Goal: Navigation & Orientation: Understand site structure

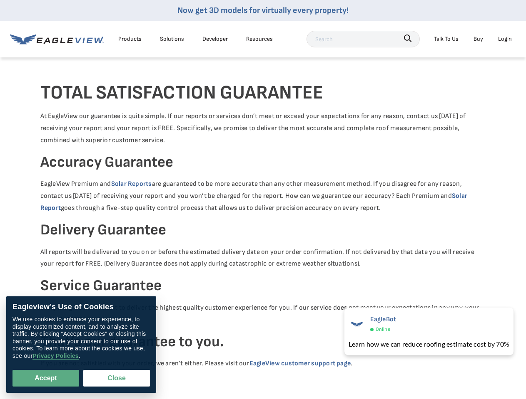
click at [263, 200] on p "EagleView Premium and Solar Reports are guaranteed to be more accurate than any…" at bounding box center [262, 196] width 445 height 36
click at [130, 39] on div "Products" at bounding box center [129, 39] width 23 height 10
click at [172, 39] on div "Solutions" at bounding box center [172, 39] width 24 height 10
click at [259, 39] on div "Resources" at bounding box center [259, 39] width 27 height 10
click at [407, 38] on icon "button" at bounding box center [407, 38] width 7 height 7
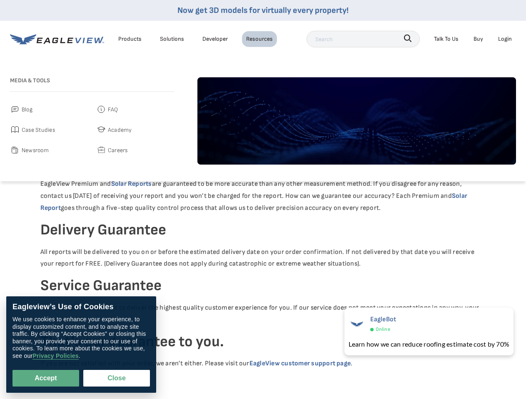
click at [446, 39] on div "Talk To Us" at bounding box center [446, 39] width 25 height 10
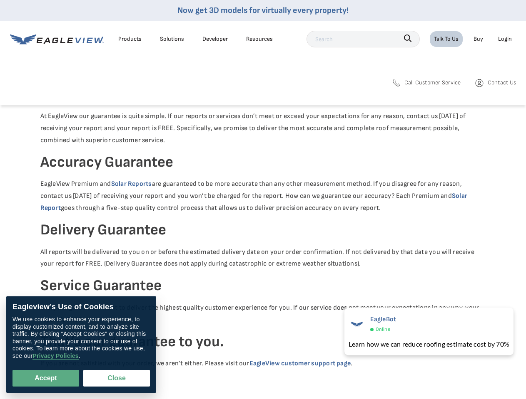
click at [504, 39] on div "Login" at bounding box center [505, 39] width 14 height 10
click at [46, 379] on button "Accept" at bounding box center [45, 378] width 67 height 17
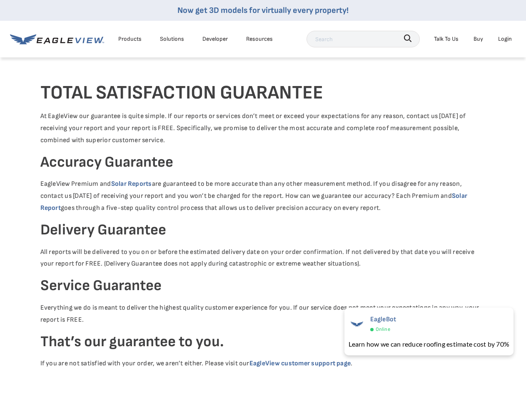
click at [117, 379] on button "Close" at bounding box center [114, 377] width 63 height 16
checkbox input "false"
click at [427, 332] on div "EagleBot Online" at bounding box center [428, 324] width 161 height 20
